Goal: Check status: Check status

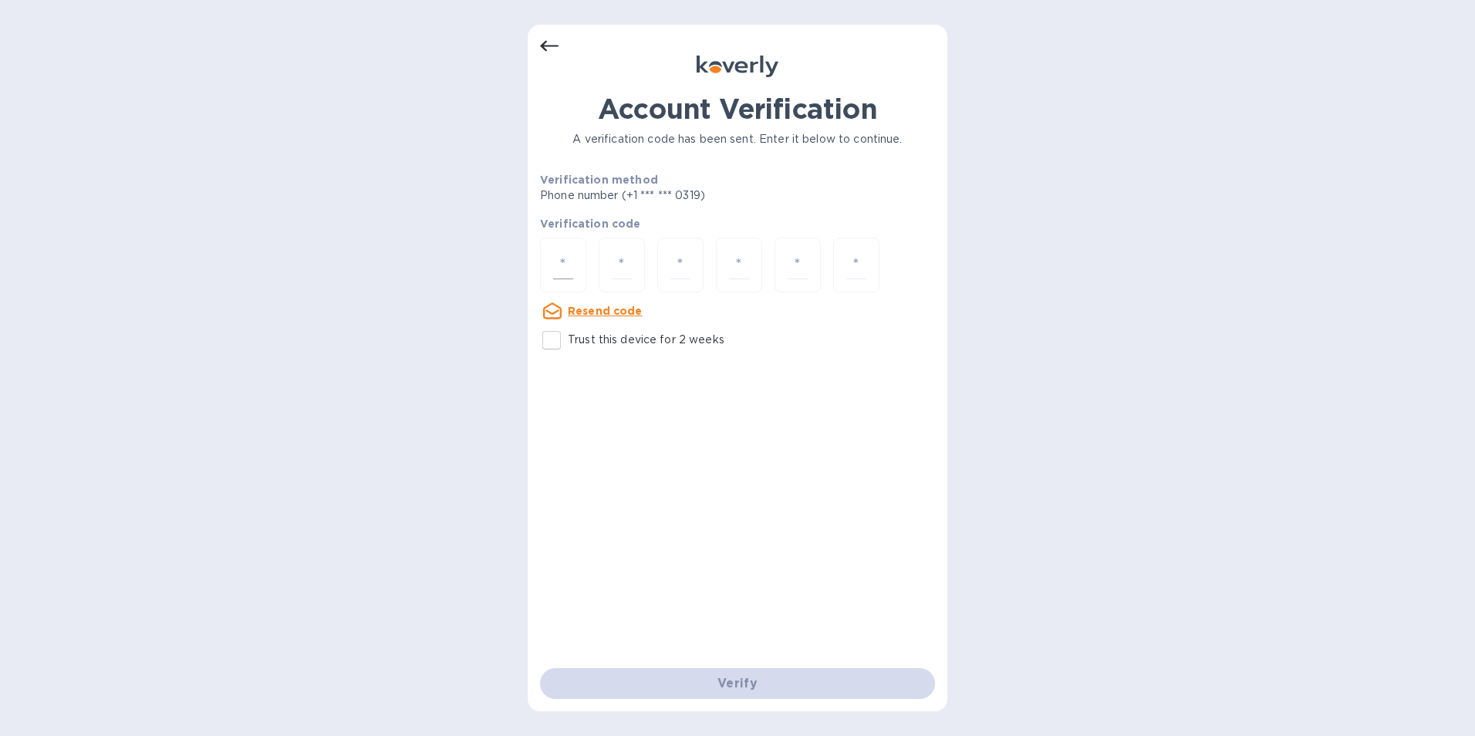
click at [560, 263] on input "number" at bounding box center [563, 265] width 20 height 29
type input "6"
type input "5"
type input "0"
type input "5"
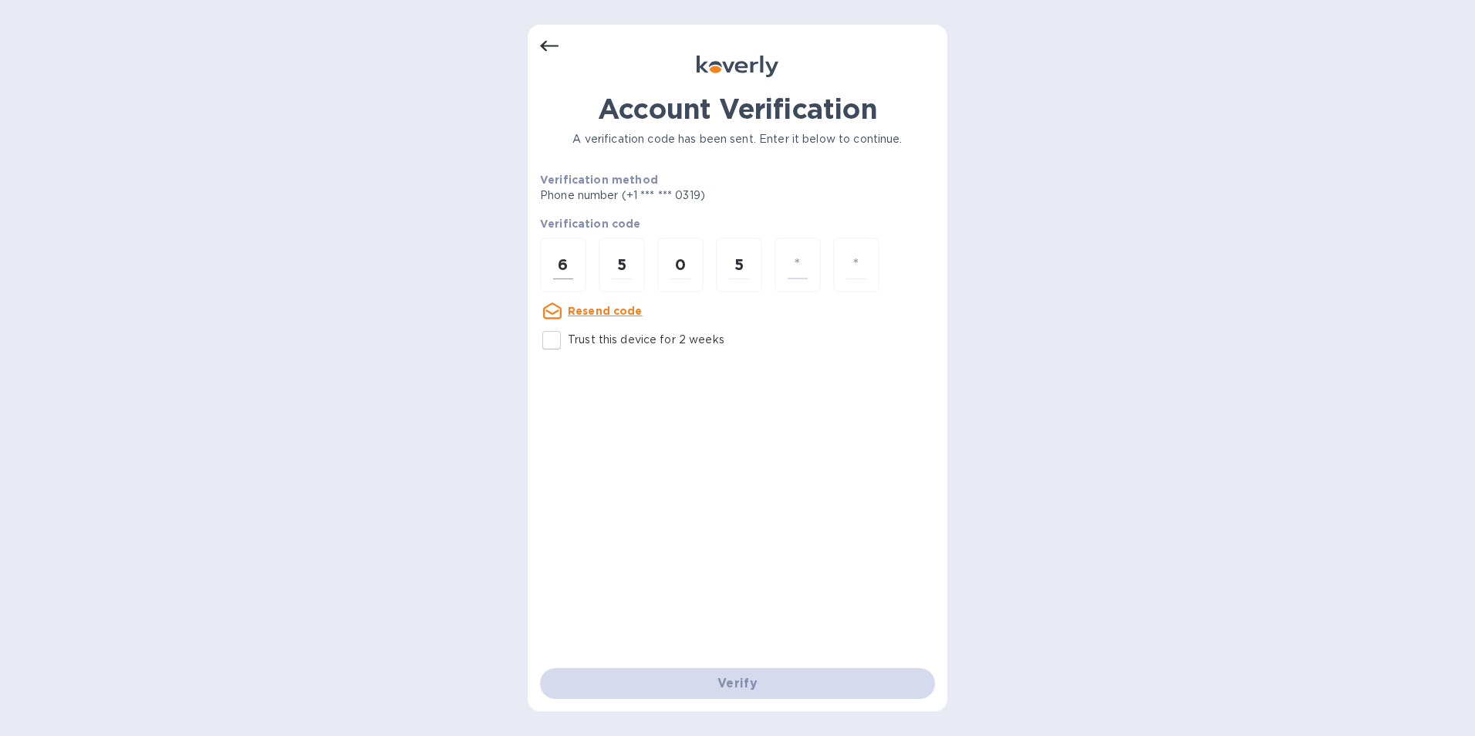
type input "2"
type input "6"
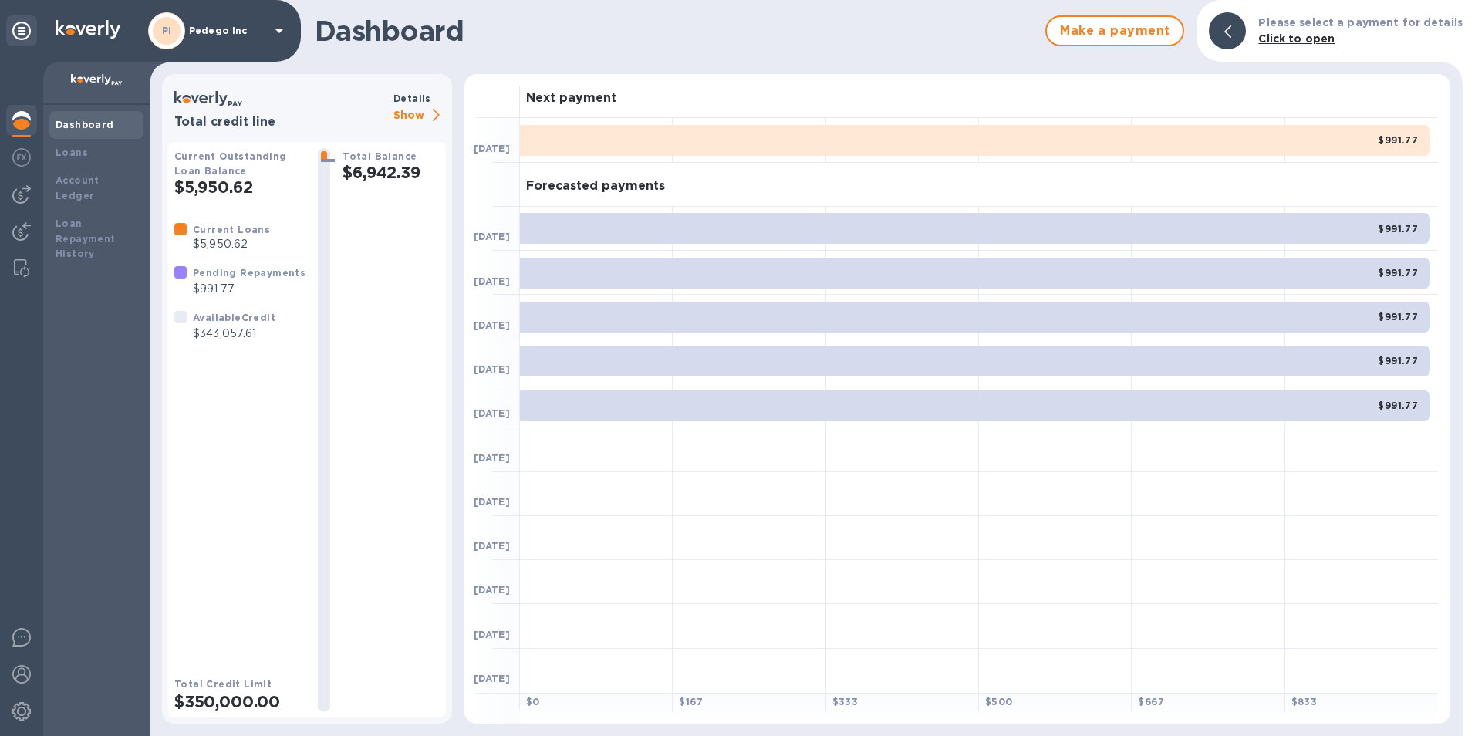
click at [411, 116] on p "Show" at bounding box center [419, 115] width 52 height 19
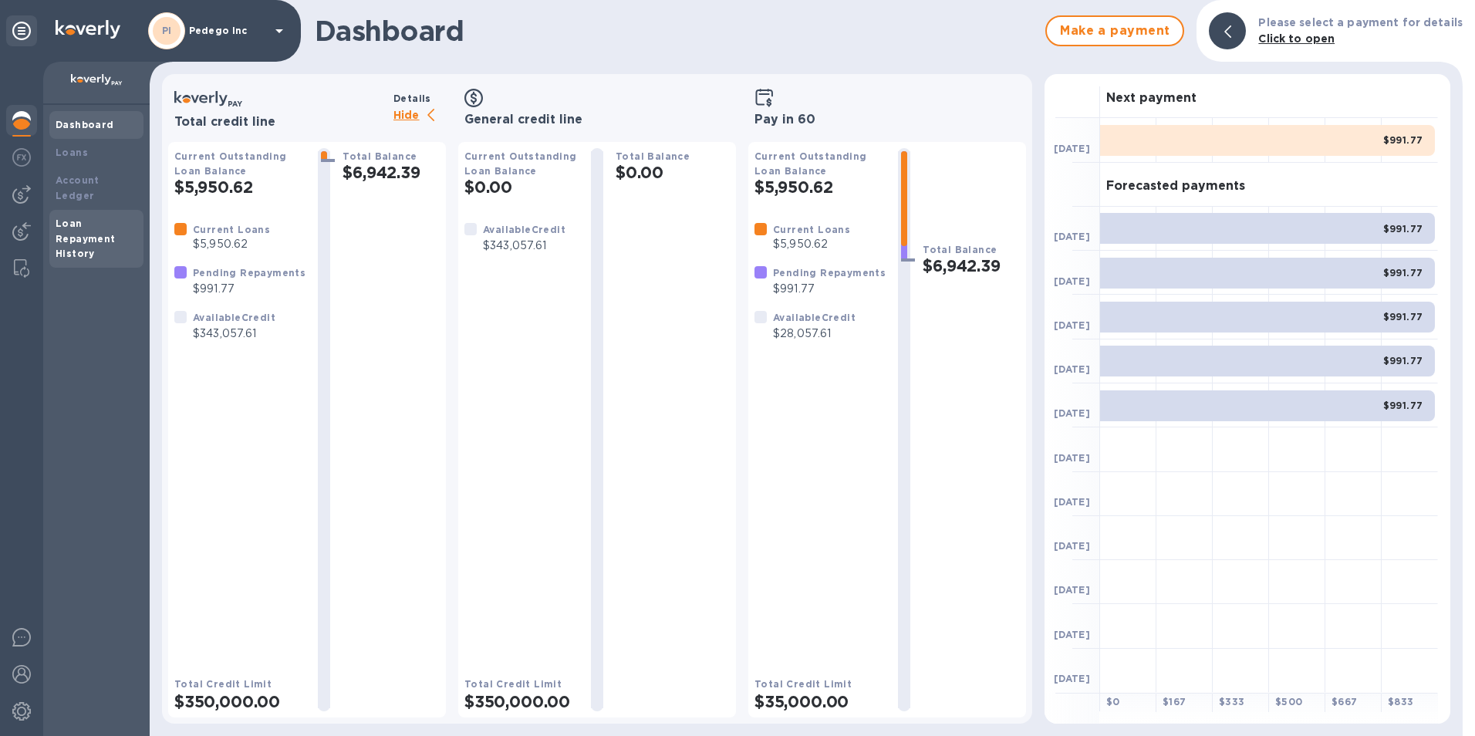
click at [63, 236] on b "Loan Repayment History" at bounding box center [86, 239] width 60 height 42
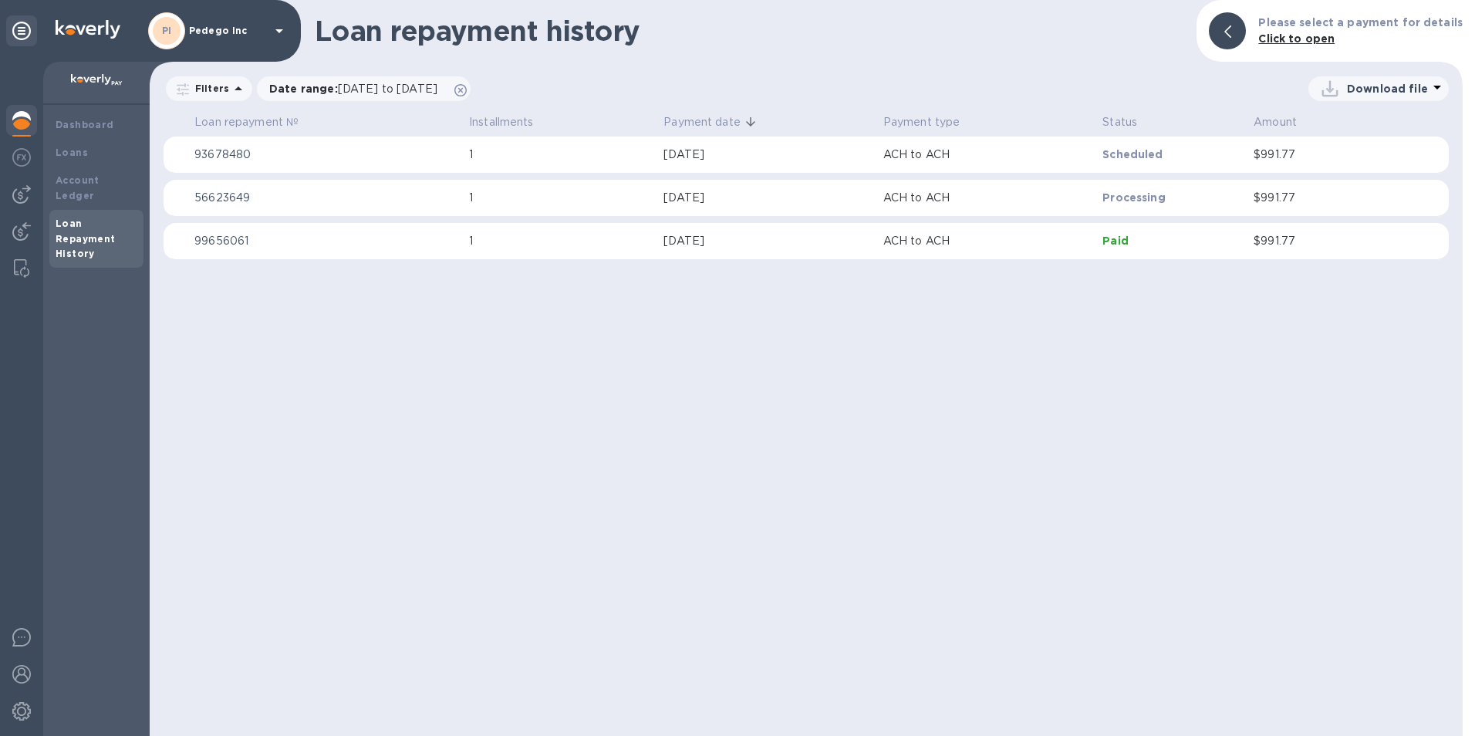
click at [1268, 201] on p "$991.77" at bounding box center [1324, 198] width 140 height 16
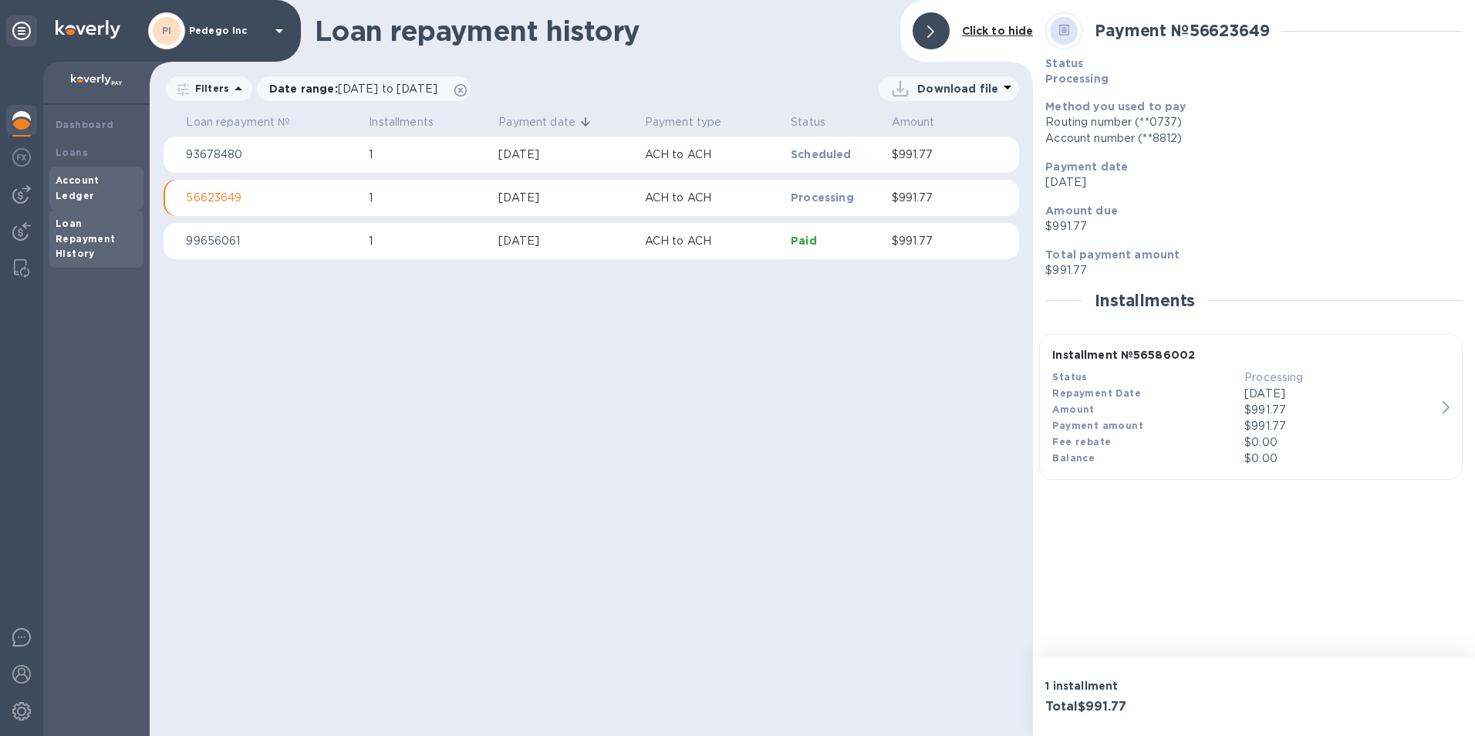
click at [82, 181] on b "Account Ledger" at bounding box center [78, 187] width 44 height 27
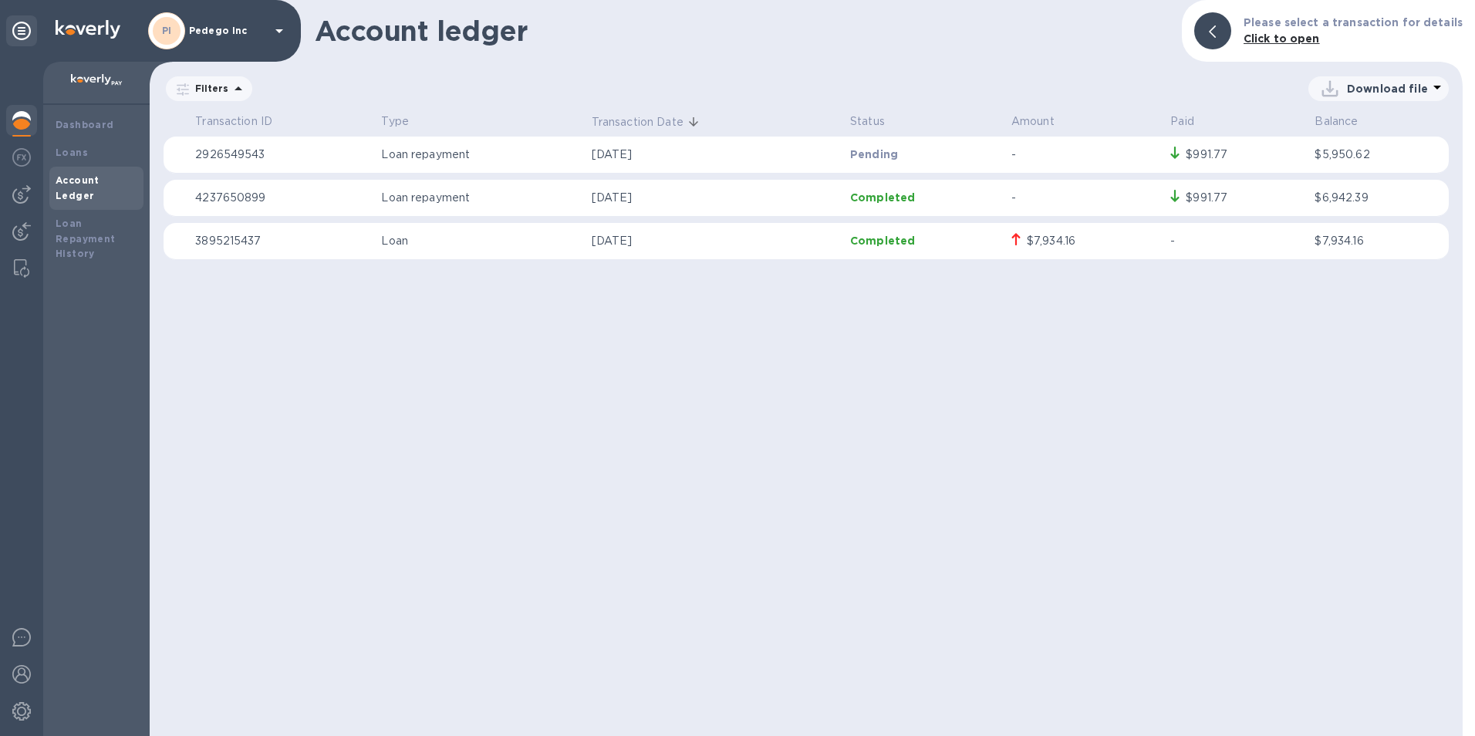
click at [1044, 245] on div "$7,934.16" at bounding box center [1051, 241] width 49 height 16
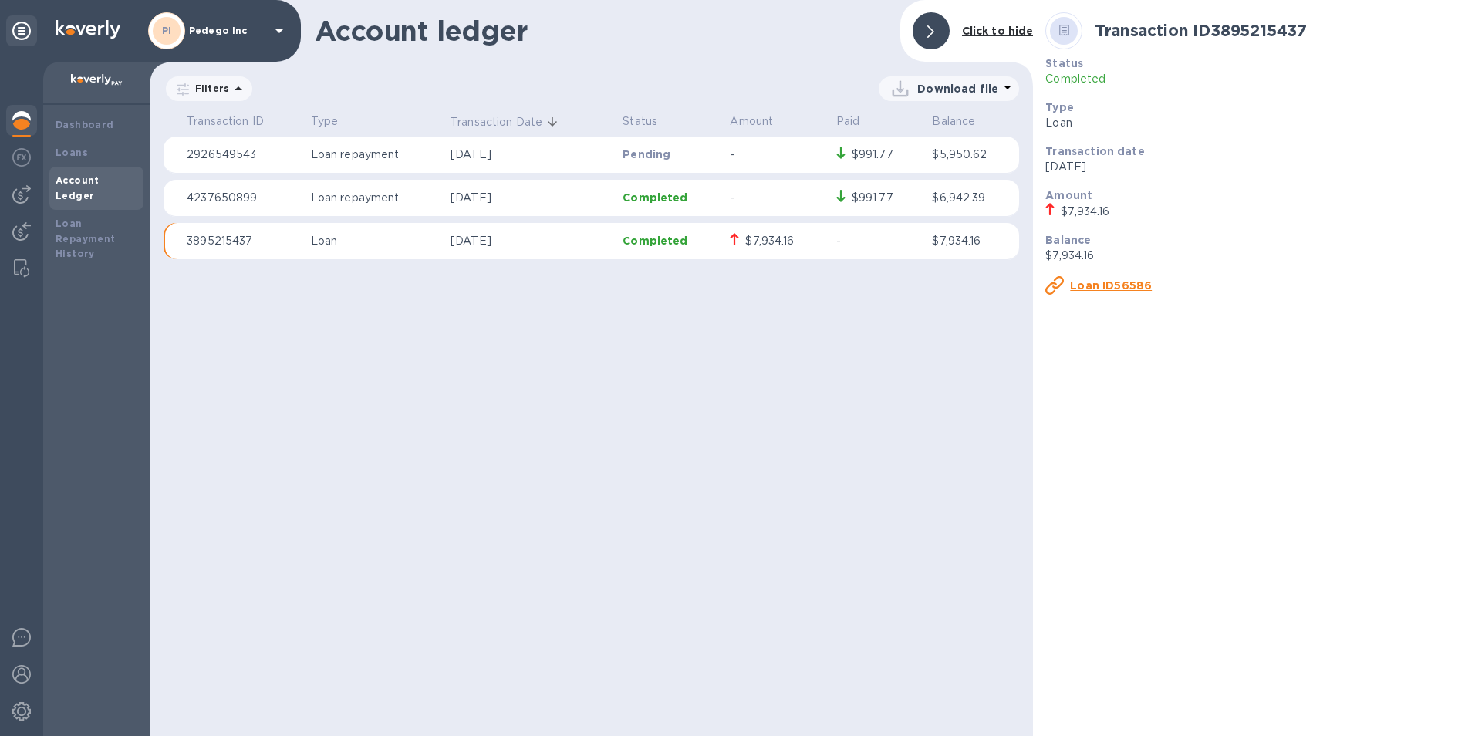
click at [1121, 282] on u "Loan ID56586" at bounding box center [1111, 285] width 82 height 12
